Goal: Task Accomplishment & Management: Manage account settings

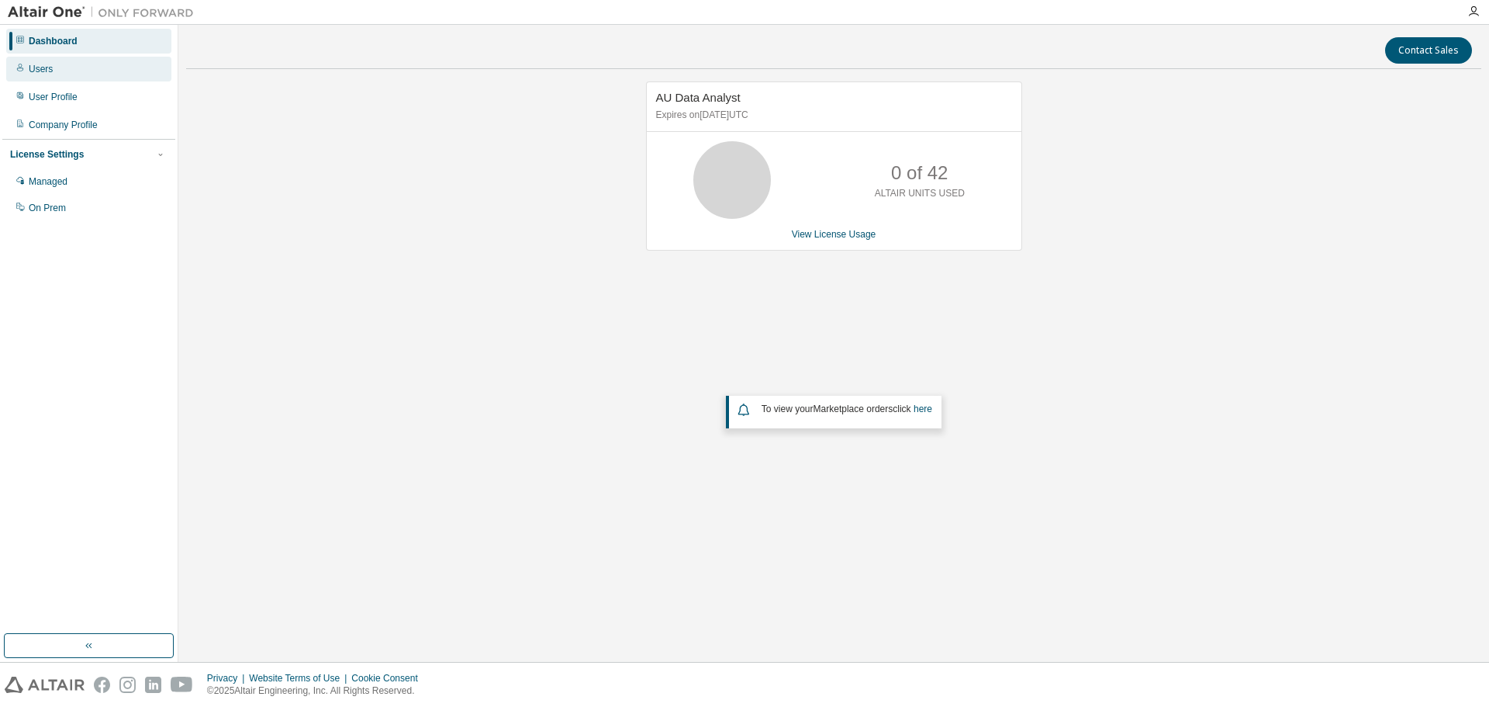
click at [43, 68] on div "Users" at bounding box center [41, 69] width 24 height 12
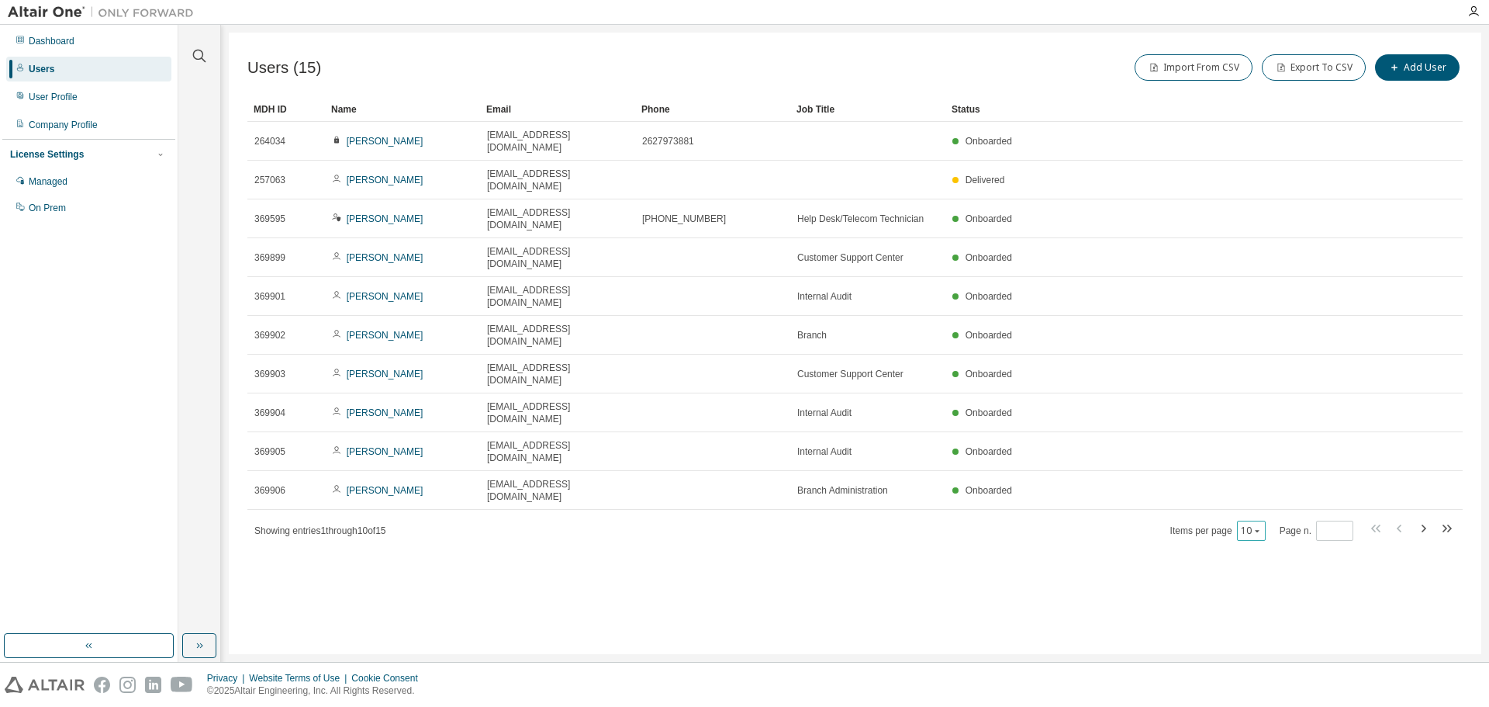
click at [1266, 520] on div "10" at bounding box center [1251, 530] width 29 height 20
click at [1256, 526] on icon "button" at bounding box center [1257, 530] width 9 height 9
click at [1257, 449] on div "20" at bounding box center [1301, 446] width 124 height 19
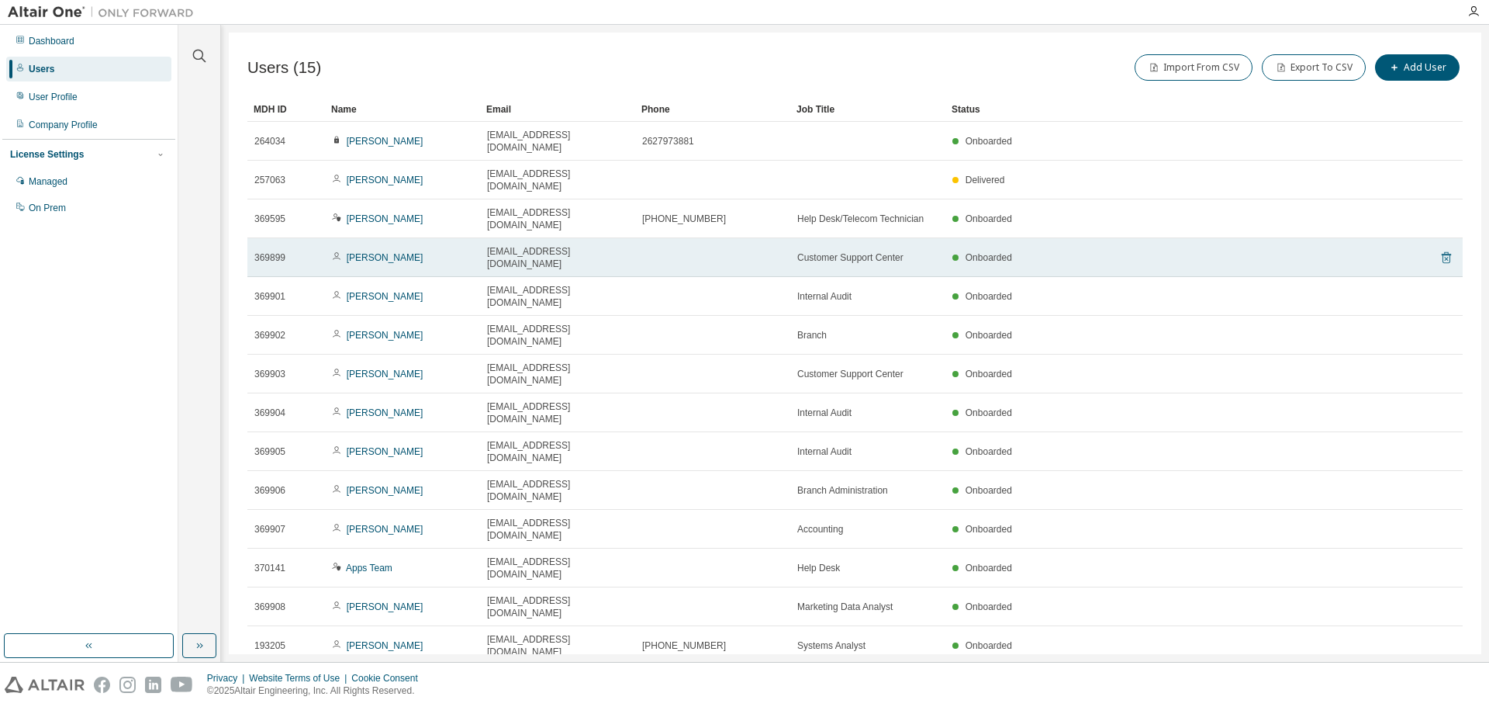
click at [1447, 252] on icon at bounding box center [1446, 258] width 9 height 12
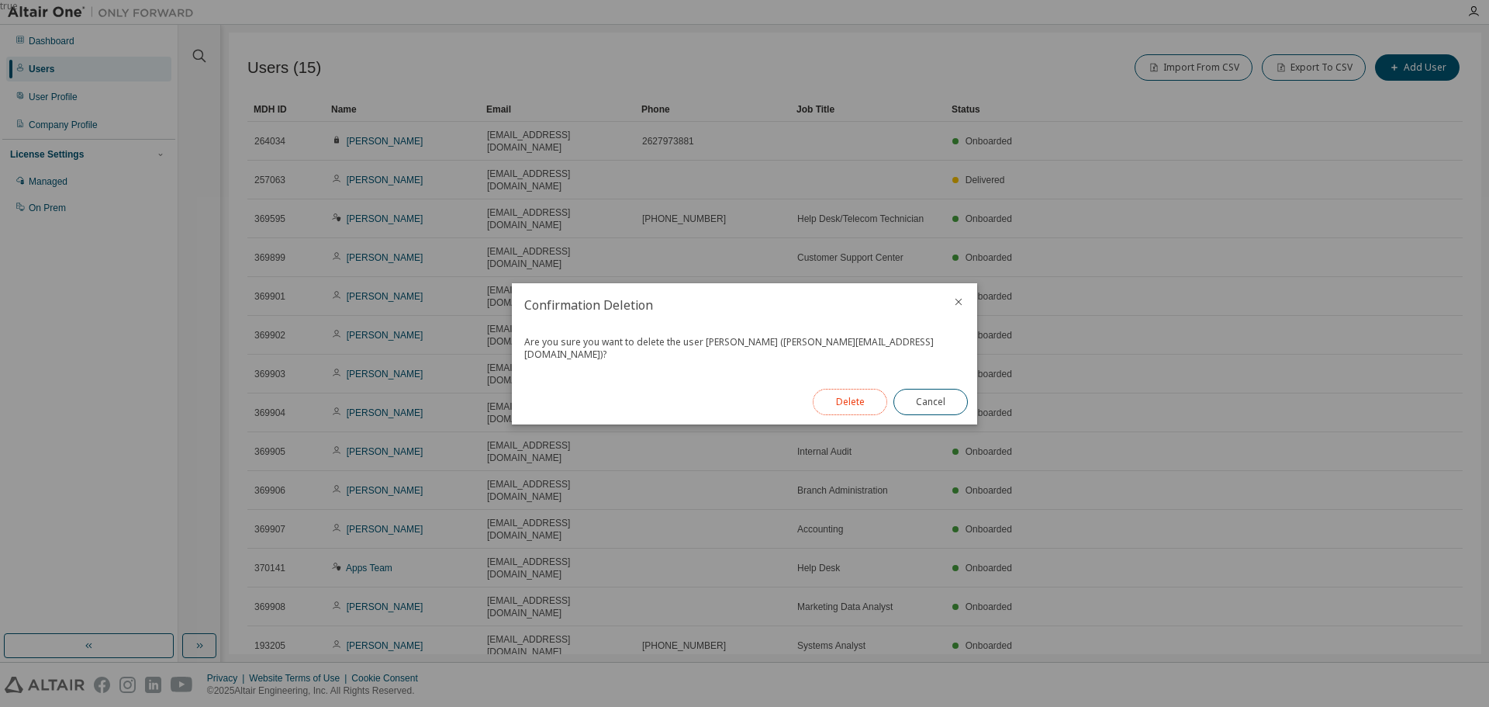
click at [862, 399] on button "Delete" at bounding box center [850, 402] width 74 height 26
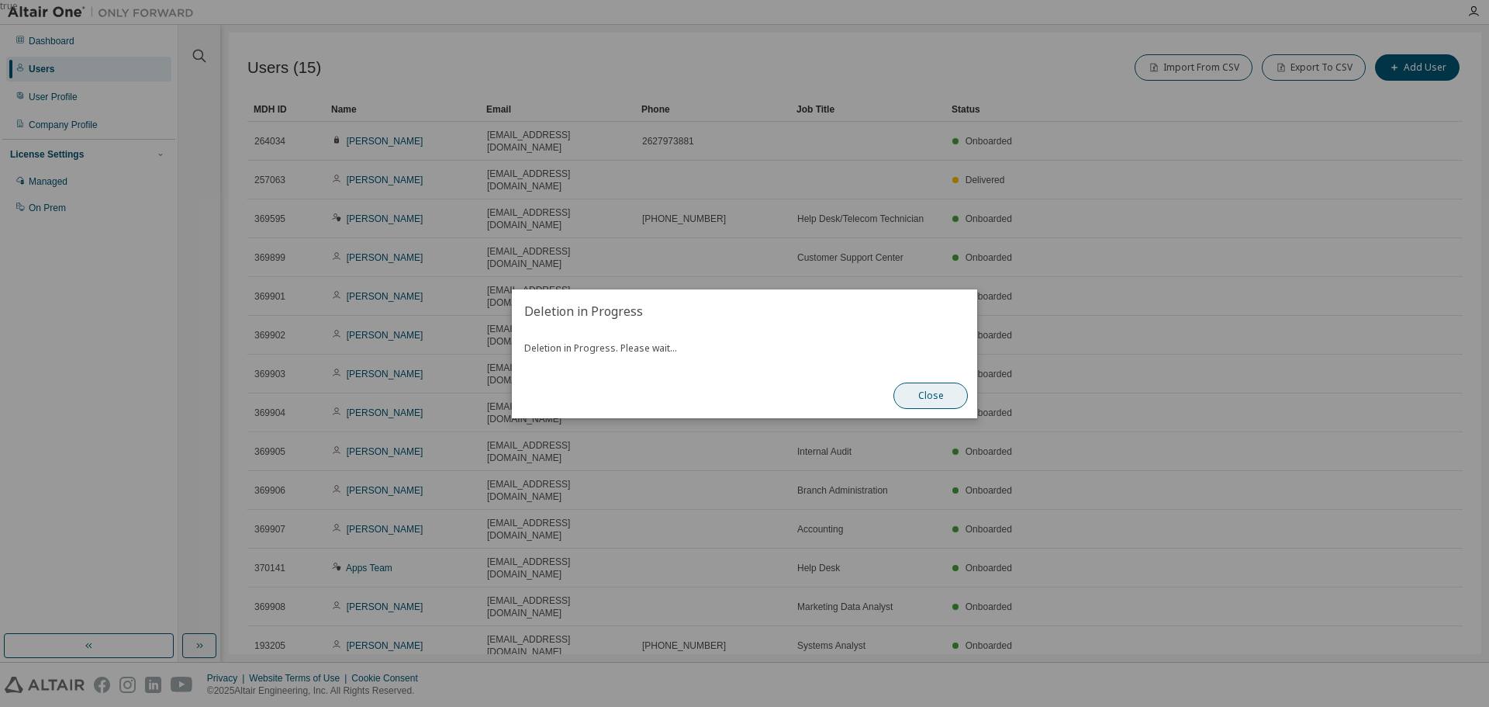
click at [933, 400] on button "Close" at bounding box center [931, 395] width 74 height 26
click at [944, 402] on button "Close" at bounding box center [931, 395] width 74 height 26
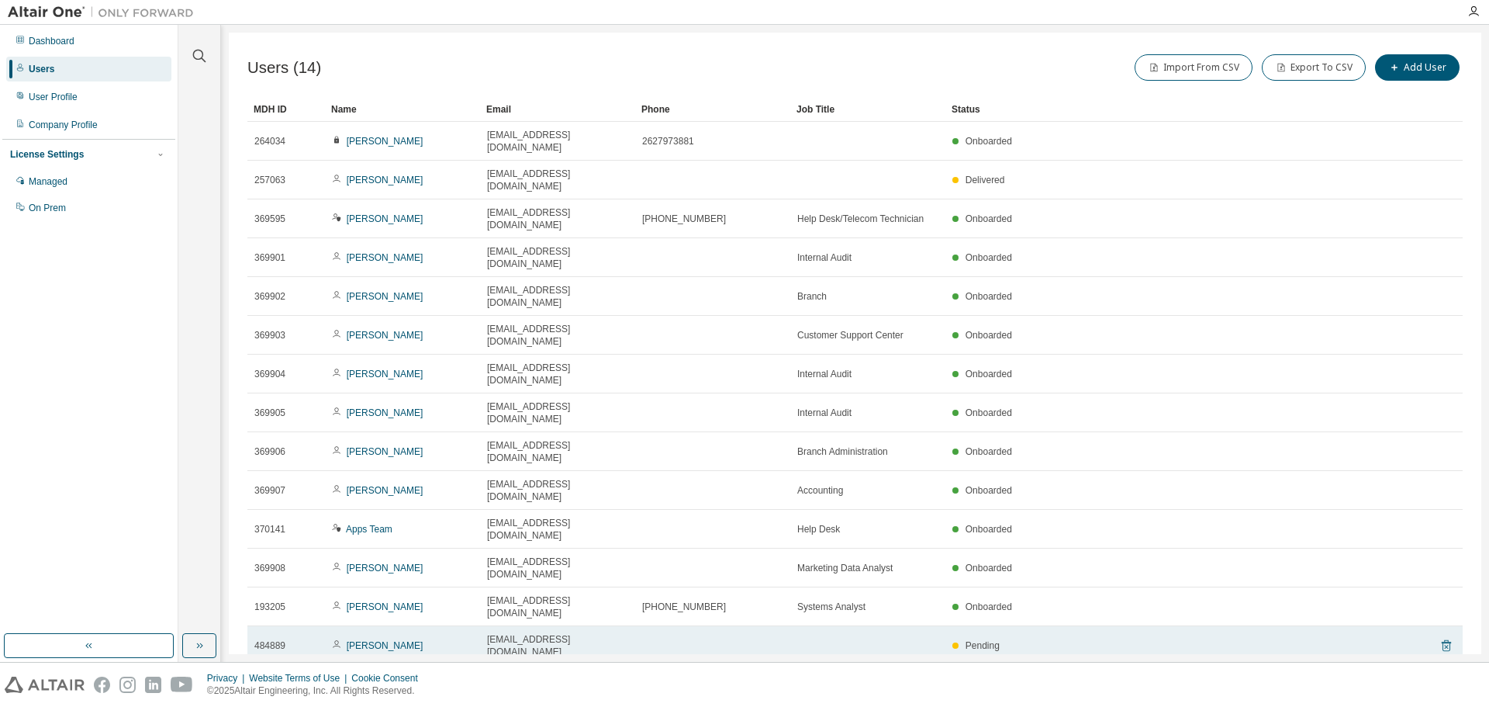
click at [1444, 636] on icon at bounding box center [1447, 645] width 14 height 19
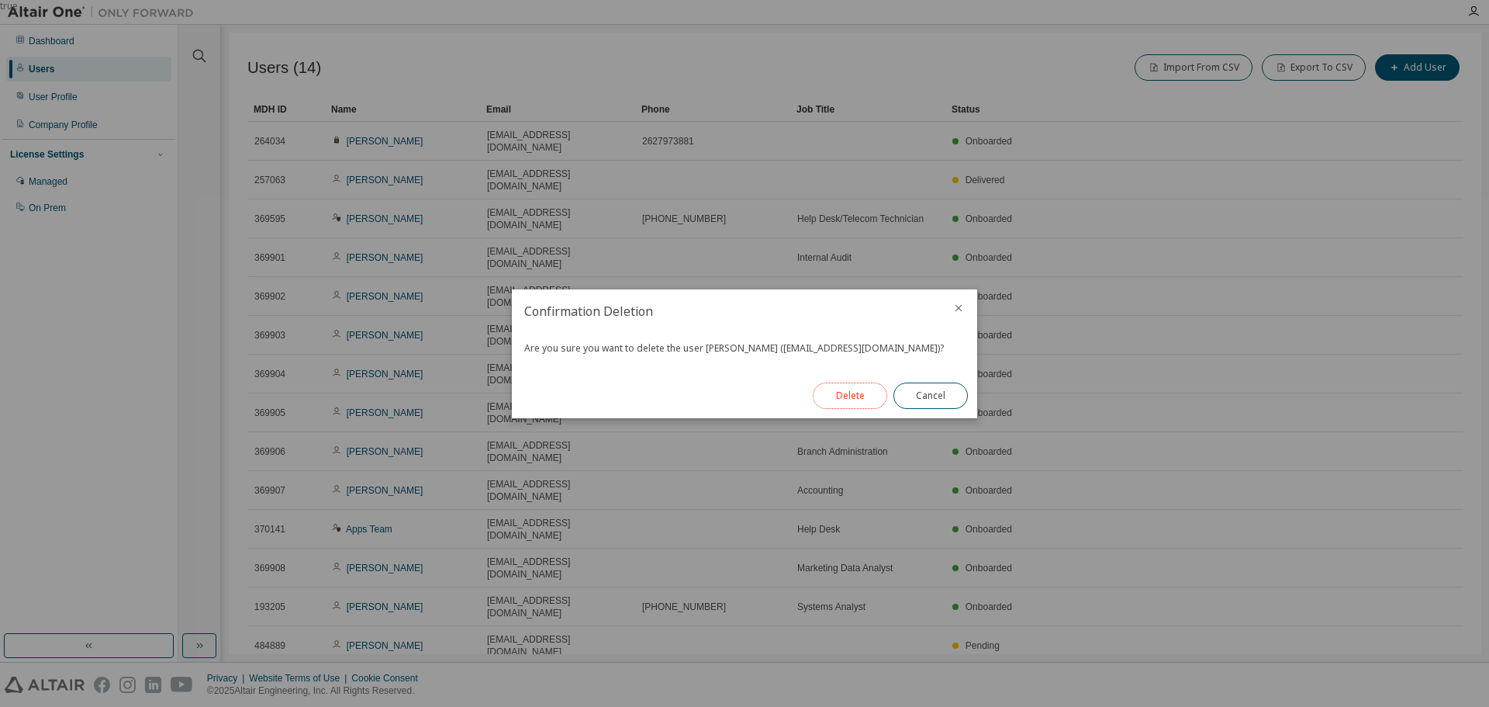
click at [856, 393] on button "Delete" at bounding box center [850, 395] width 74 height 26
click at [937, 395] on button "Close" at bounding box center [931, 395] width 74 height 26
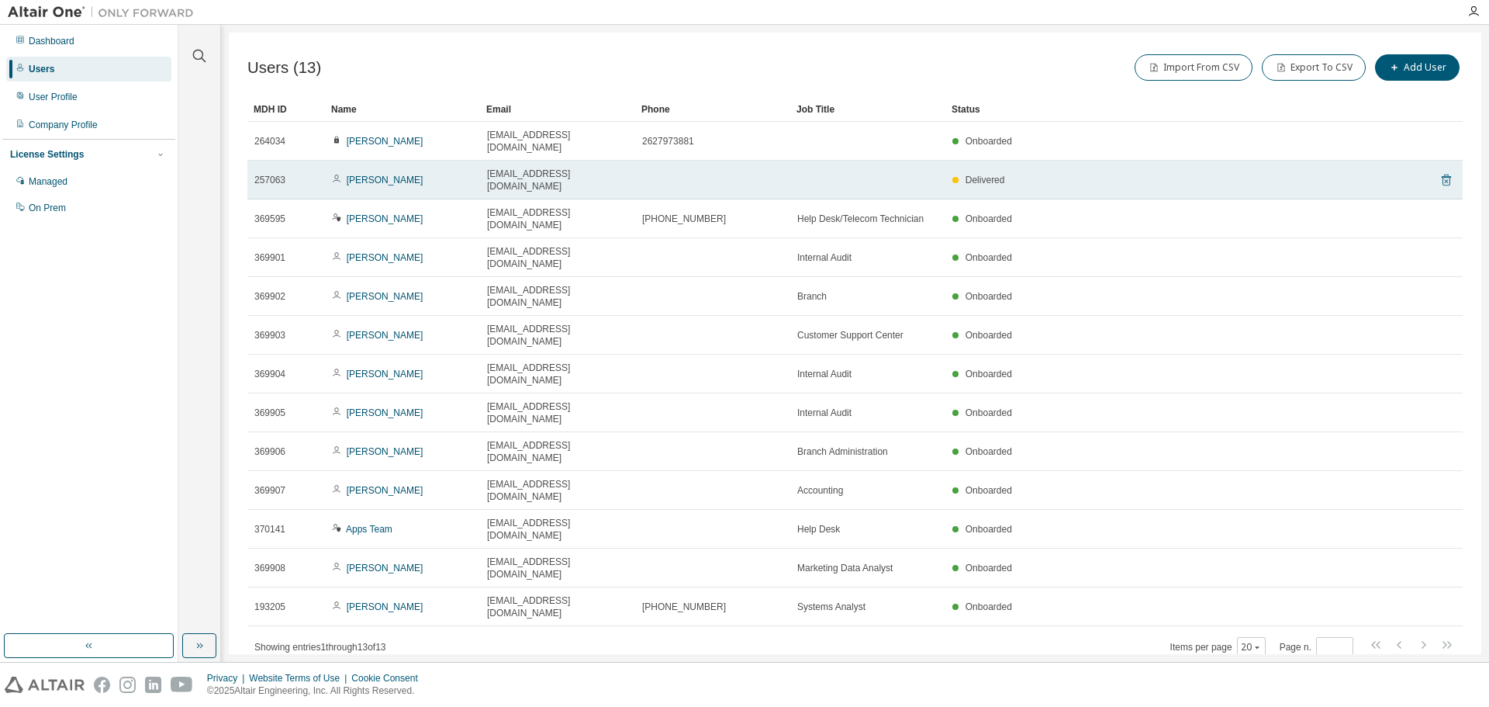
click at [1447, 179] on icon at bounding box center [1446, 181] width 4 height 4
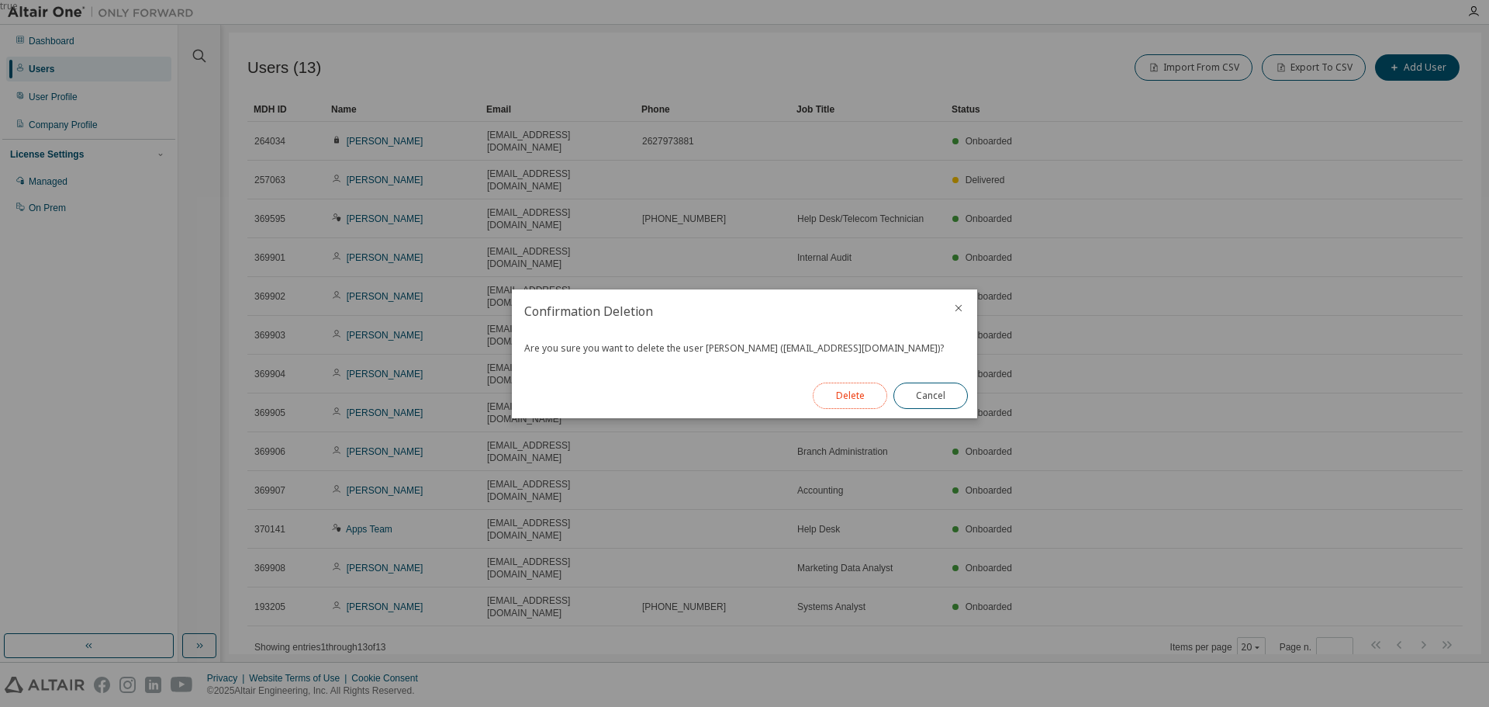
click at [864, 392] on button "Delete" at bounding box center [850, 395] width 74 height 26
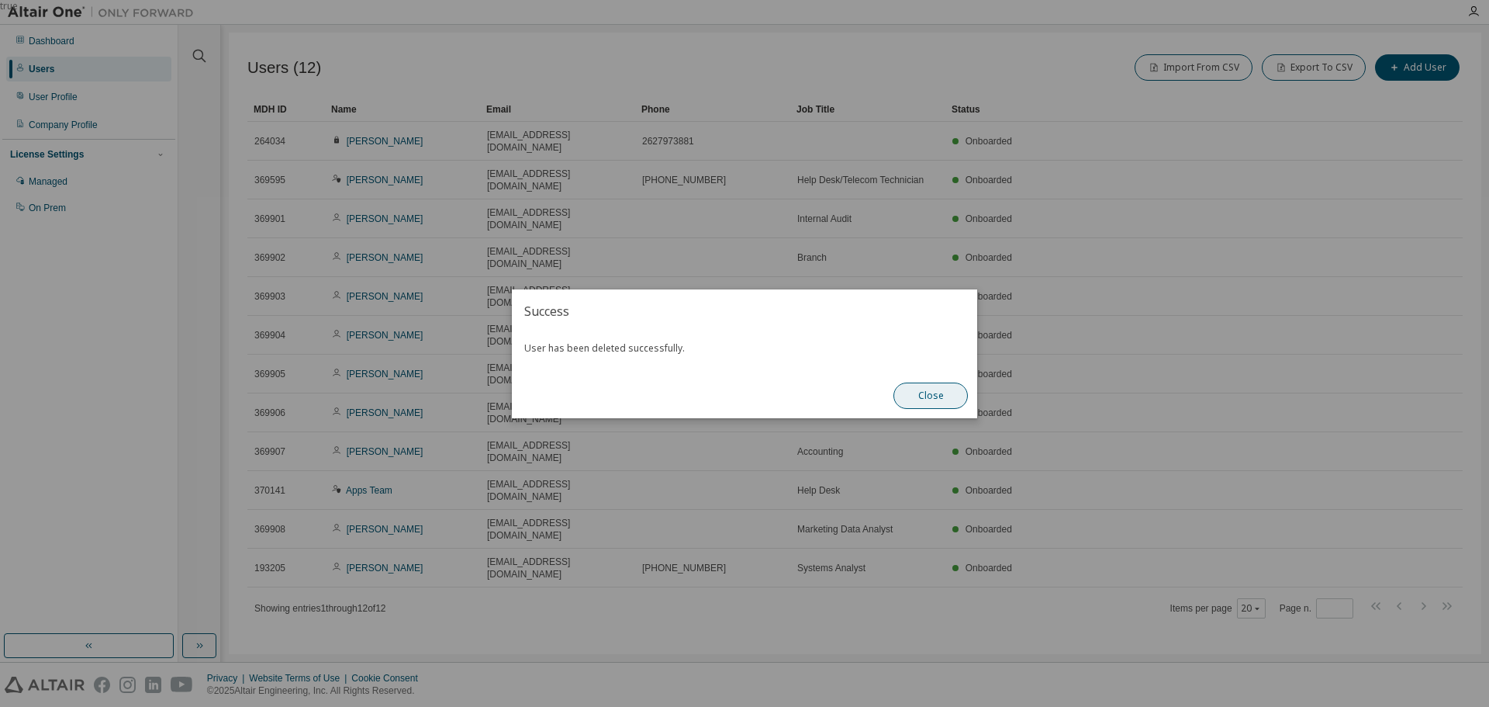
click at [931, 397] on button "Close" at bounding box center [931, 395] width 74 height 26
